Goal: Information Seeking & Learning: Learn about a topic

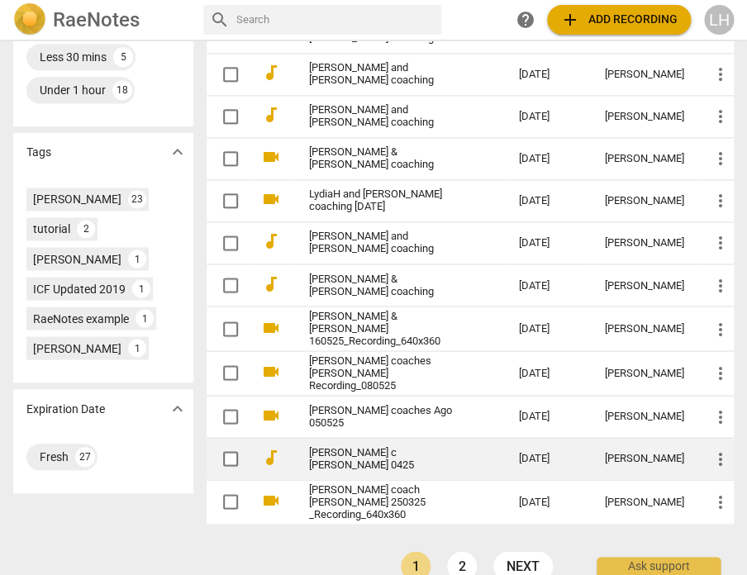
scroll to position [496, 0]
click at [345, 436] on td "[PERSON_NAME] c [PERSON_NAME] 0425" at bounding box center [397, 457] width 217 height 42
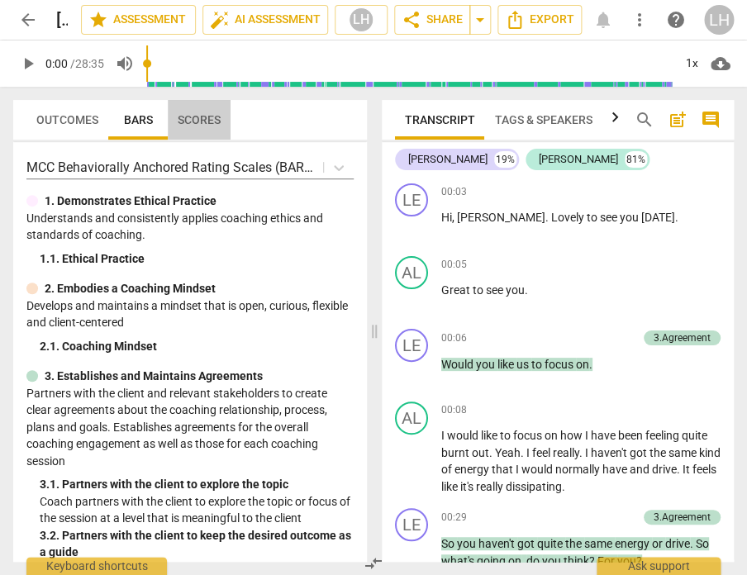
click at [196, 119] on span "Scores" at bounding box center [199, 119] width 43 height 13
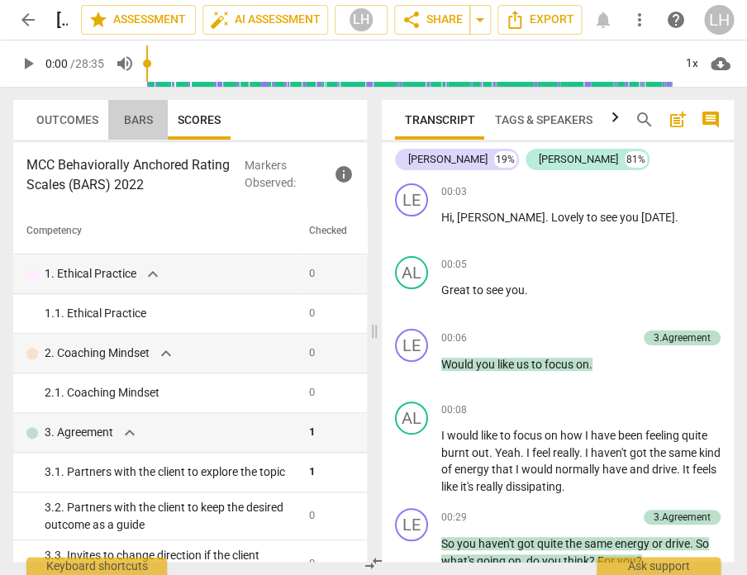
click at [126, 117] on span "Bars" at bounding box center [138, 119] width 29 height 13
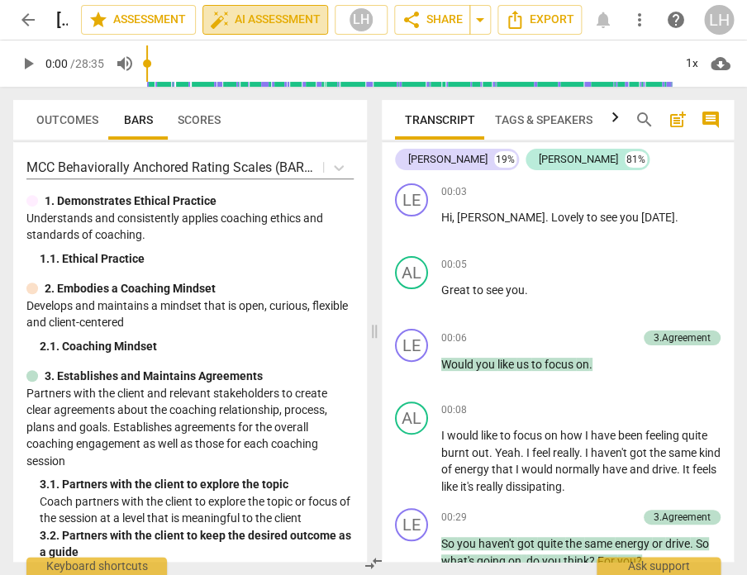
click at [260, 18] on span "auto_fix_high AI Assessment" at bounding box center [265, 20] width 111 height 20
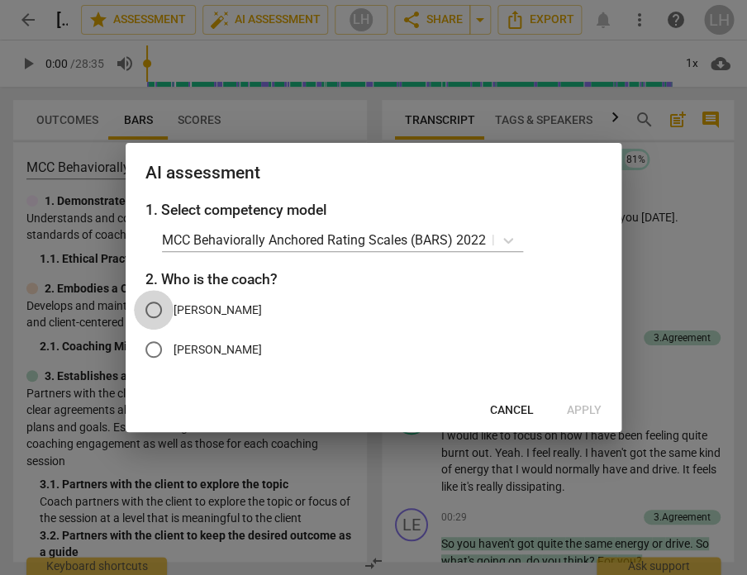
click at [155, 314] on input "[PERSON_NAME]" at bounding box center [154, 310] width 40 height 40
radio input "true"
click at [592, 406] on span "Apply" at bounding box center [584, 410] width 35 height 17
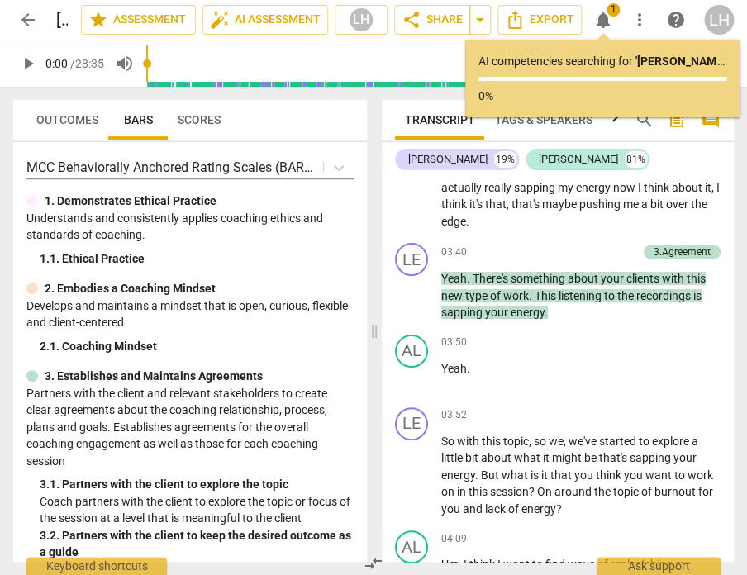
scroll to position [1394, 0]
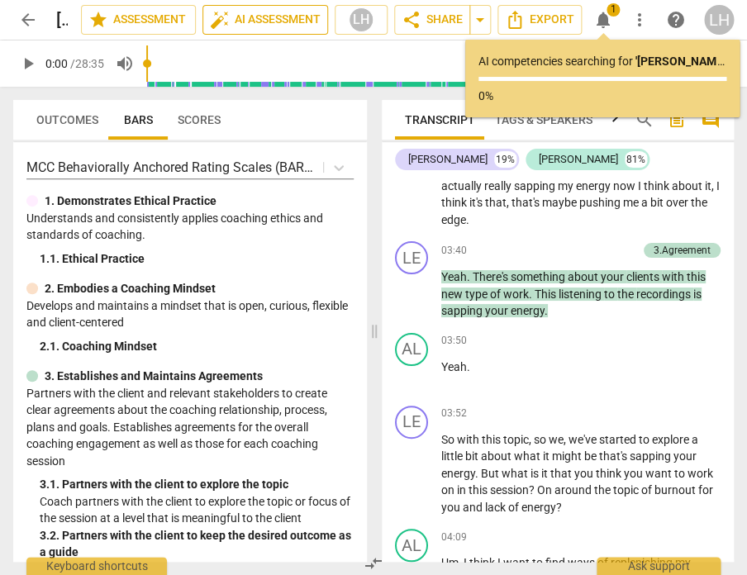
click at [254, 17] on span "auto_fix_high AI Assessment" at bounding box center [265, 20] width 111 height 20
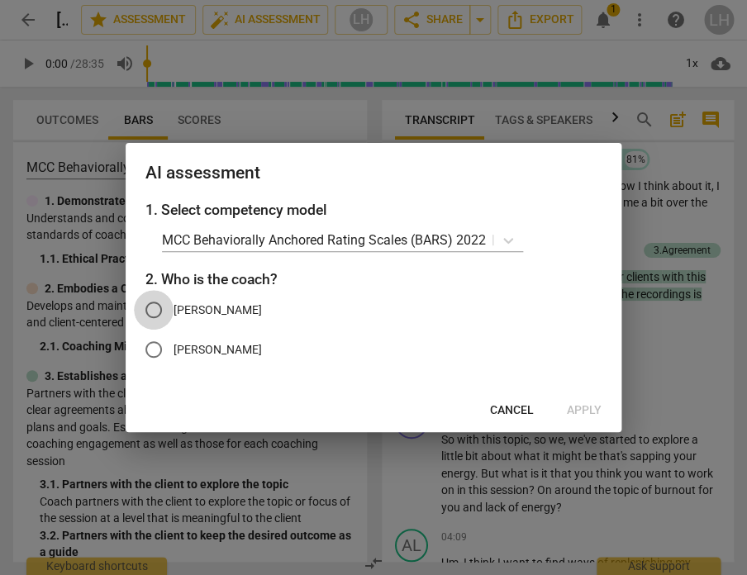
click at [163, 298] on input "[PERSON_NAME]" at bounding box center [154, 310] width 40 height 40
radio input "true"
click at [593, 407] on span "Apply" at bounding box center [584, 410] width 35 height 17
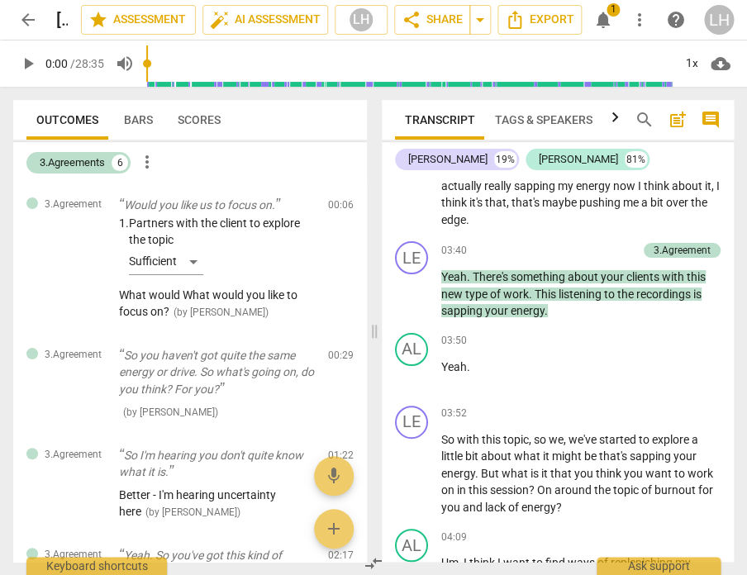
scroll to position [0, 0]
click at [142, 117] on span "Bars" at bounding box center [138, 119] width 29 height 13
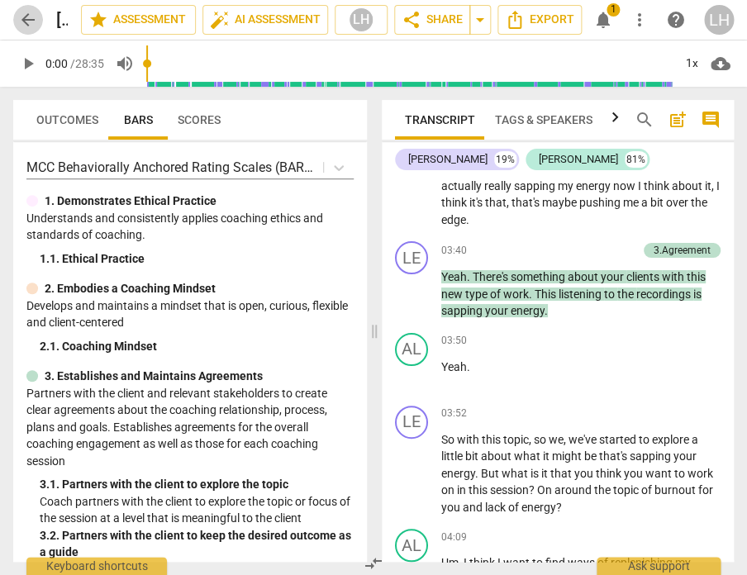
click at [21, 24] on span "arrow_back" at bounding box center [28, 20] width 20 height 20
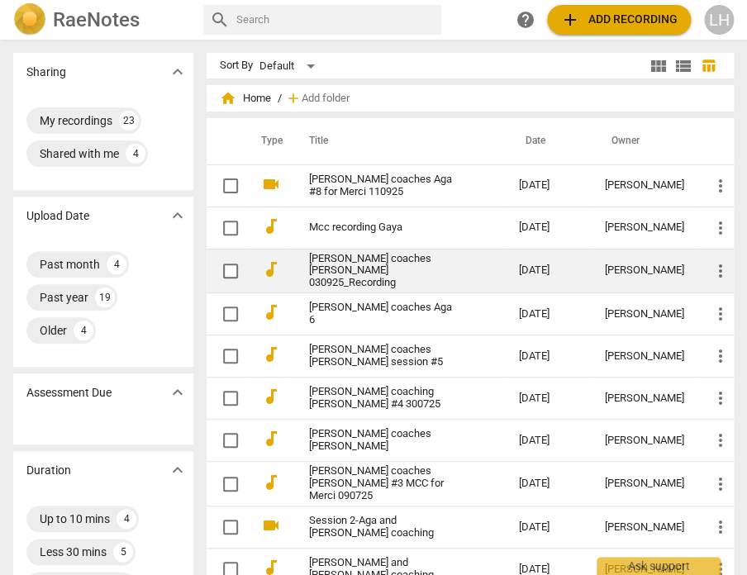
click at [407, 261] on link "[PERSON_NAME] coaches [PERSON_NAME] 030925_Recording" at bounding box center [384, 271] width 150 height 37
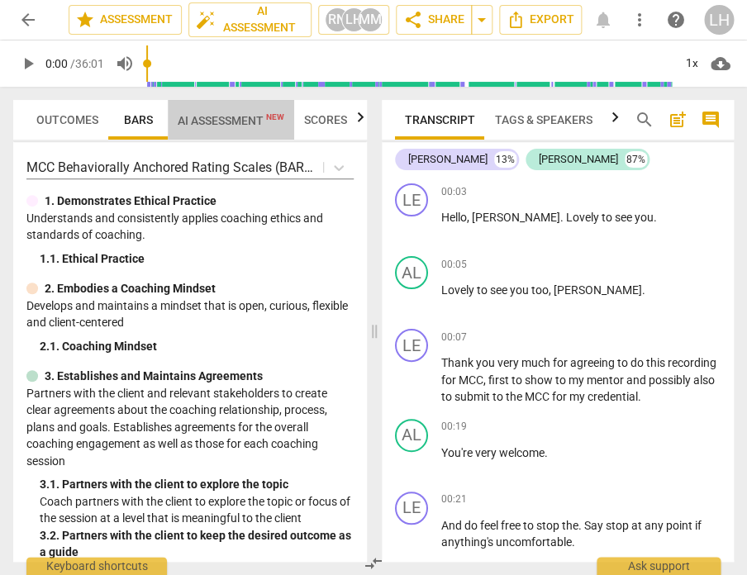
click at [208, 116] on span "AI Assessment New" at bounding box center [231, 120] width 107 height 13
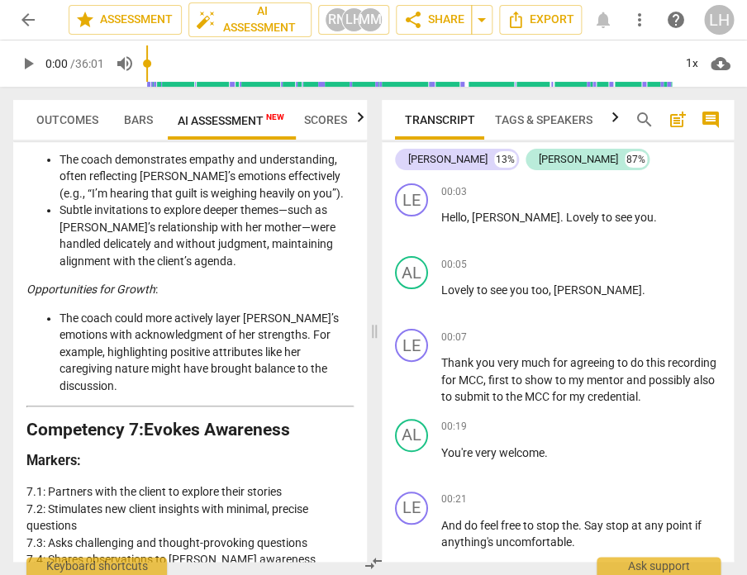
scroll to position [3081, 0]
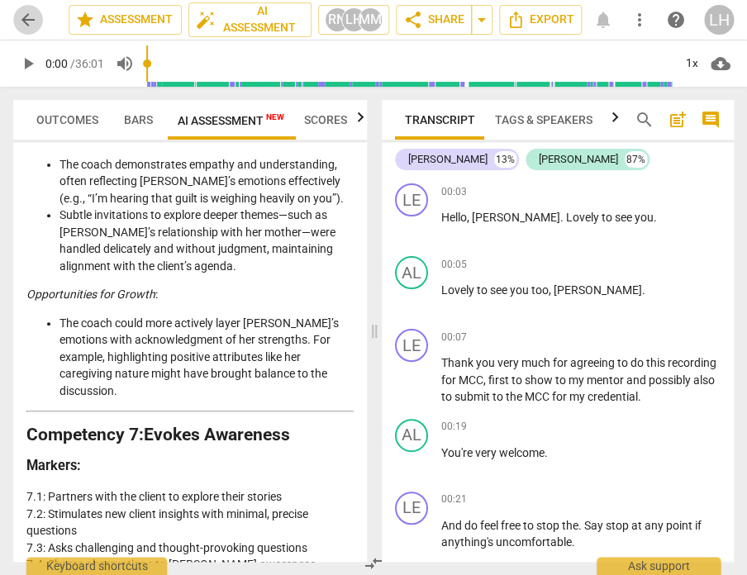
click at [24, 25] on span "arrow_back" at bounding box center [28, 20] width 20 height 20
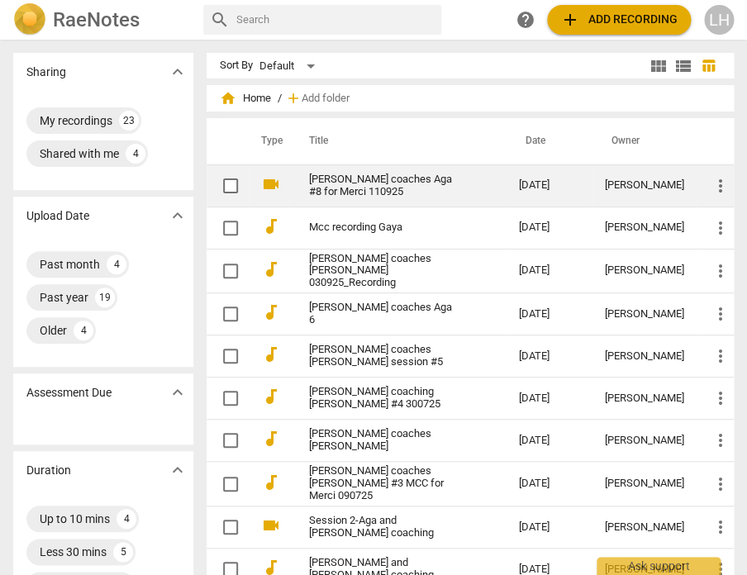
click at [402, 181] on link "[PERSON_NAME] coaches Aga #8 for Merci 110925" at bounding box center [384, 186] width 150 height 25
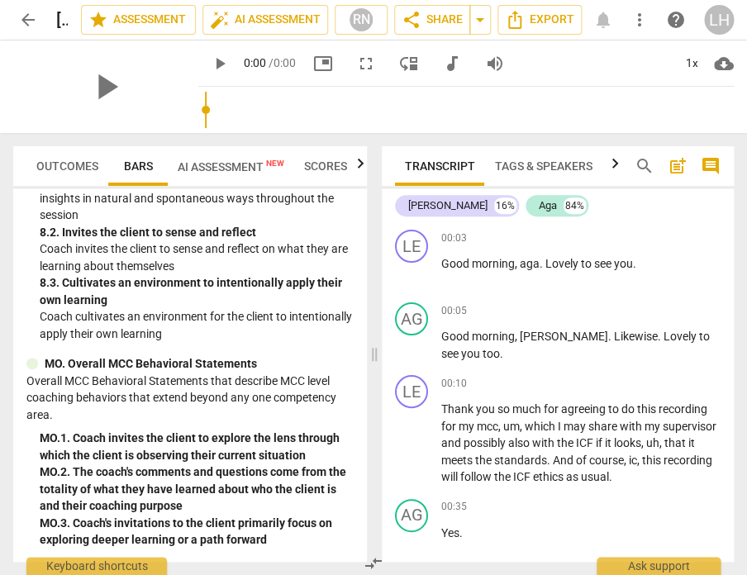
scroll to position [1840, 0]
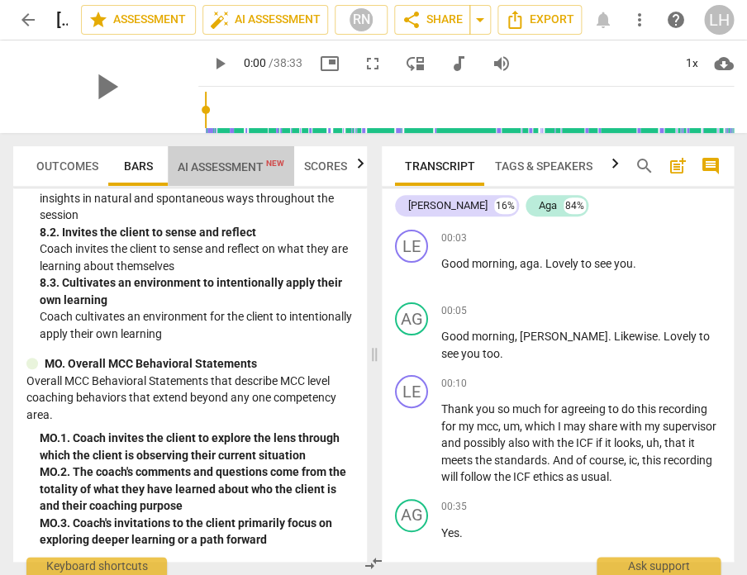
click at [228, 160] on span "AI Assessment New" at bounding box center [231, 166] width 107 height 13
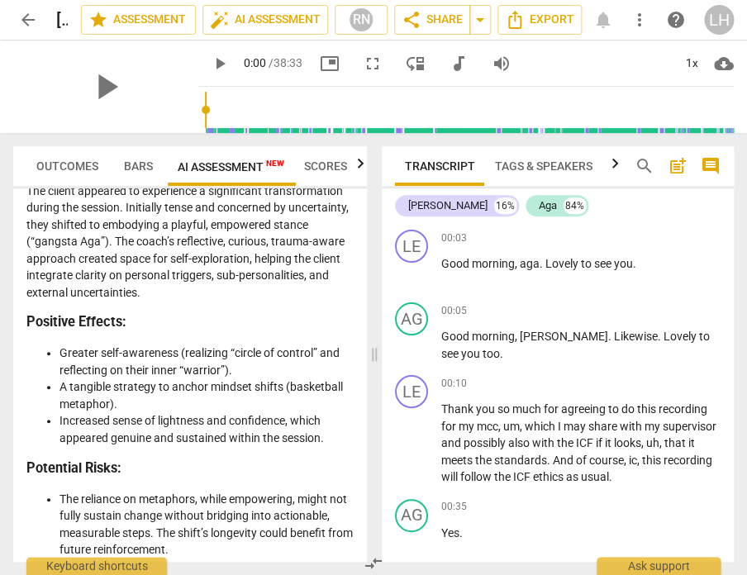
scroll to position [3724, 0]
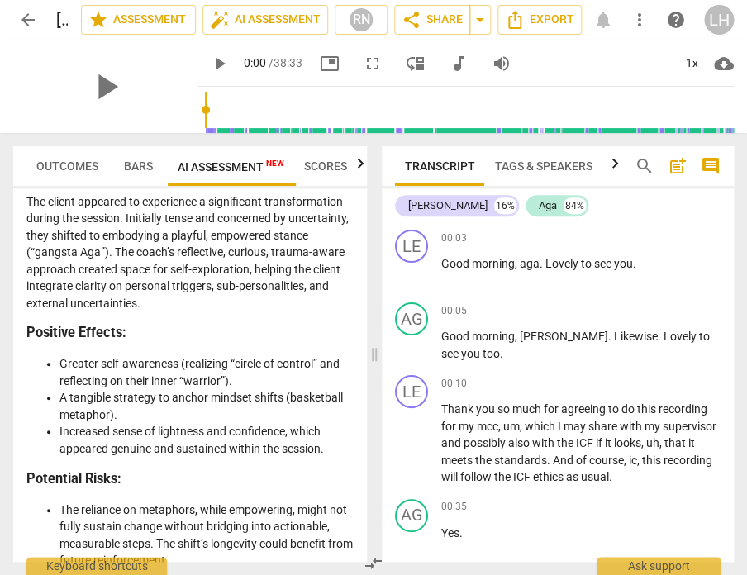
click at [36, 24] on span "arrow_back" at bounding box center [28, 20] width 20 height 20
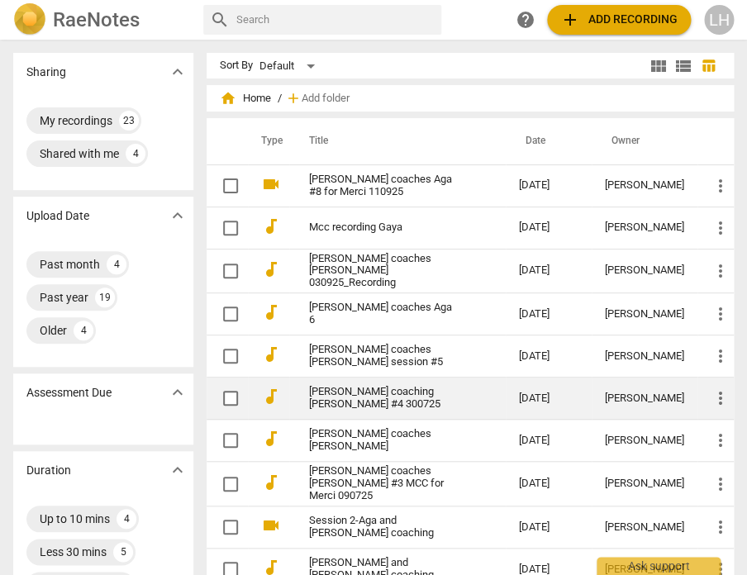
click at [365, 387] on link "[PERSON_NAME] coaching [PERSON_NAME] #4 300725" at bounding box center [384, 398] width 150 height 25
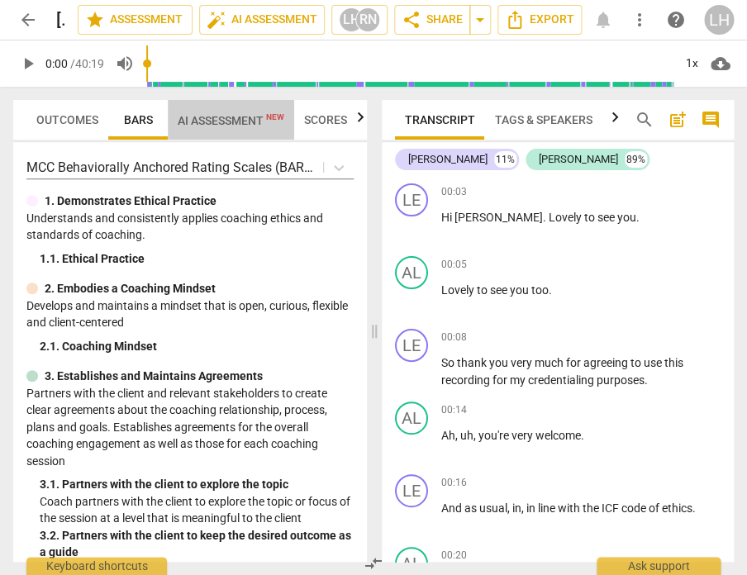
click at [251, 123] on span "AI Assessment New" at bounding box center [231, 120] width 107 height 13
